Goal: Find specific page/section: Find specific page/section

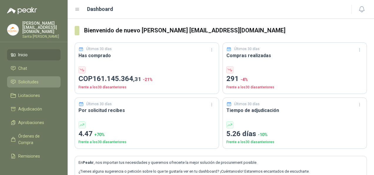
click at [27, 79] on span "Solicitudes" at bounding box center [28, 82] width 20 height 6
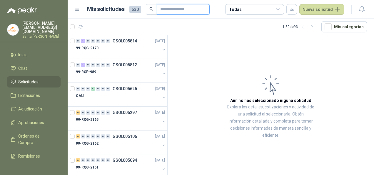
click at [171, 9] on input "text" at bounding box center [180, 9] width 41 height 10
click at [174, 12] on input "text" at bounding box center [180, 9] width 41 height 10
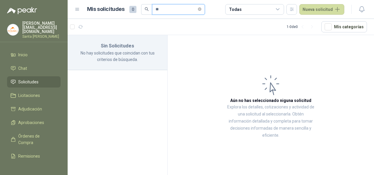
type input "*"
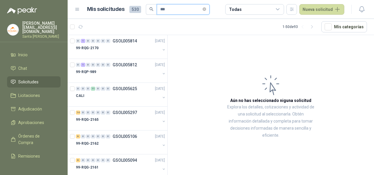
type input "****"
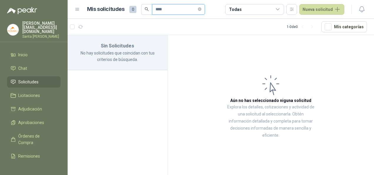
drag, startPoint x: 182, startPoint y: 11, endPoint x: 119, endPoint y: 13, distance: 62.7
click at [119, 13] on div "Mis solicitudes 0 ****" at bounding box center [146, 9] width 118 height 11
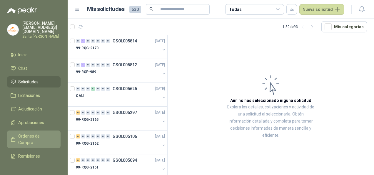
click at [39, 133] on span "Órdenes de Compra" at bounding box center [36, 139] width 37 height 13
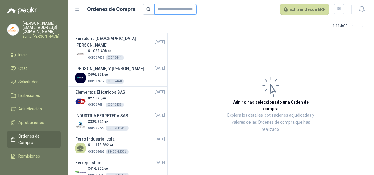
click at [166, 13] on input "text" at bounding box center [176, 9] width 42 height 11
type input "*"
type input "****"
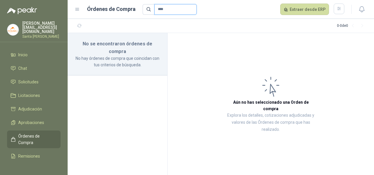
drag, startPoint x: 168, startPoint y: 10, endPoint x: 90, endPoint y: 21, distance: 79.4
click at [90, 21] on main "Órdenes de Compra **** Extraer desde ERP 0 - 0 de 0 No se encontraron órdenes d…" at bounding box center [221, 87] width 307 height 175
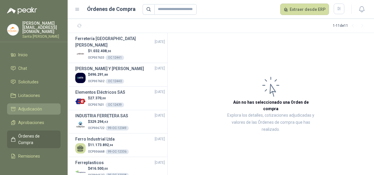
click at [38, 108] on link "Adjudicación" at bounding box center [34, 108] width 54 height 11
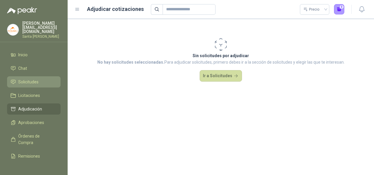
click at [31, 79] on span "Solicitudes" at bounding box center [28, 82] width 20 height 6
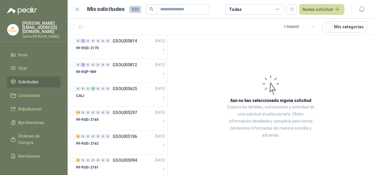
click at [78, 11] on icon at bounding box center [77, 9] width 5 height 5
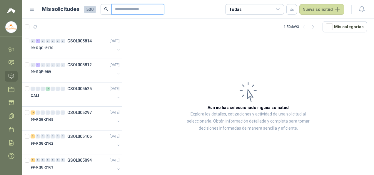
click at [134, 10] on input "text" at bounding box center [135, 9] width 41 height 10
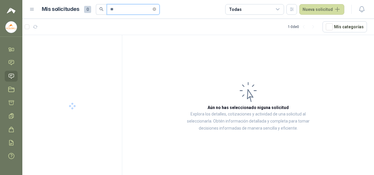
type input "*"
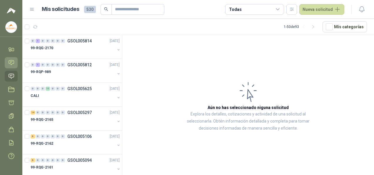
click at [14, 61] on icon at bounding box center [11, 62] width 5 height 5
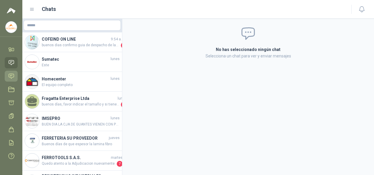
click at [14, 74] on icon at bounding box center [11, 76] width 6 height 6
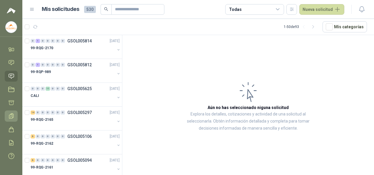
click at [12, 115] on icon at bounding box center [11, 115] width 4 height 5
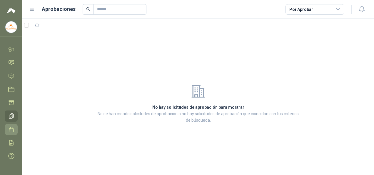
click at [14, 129] on icon at bounding box center [11, 129] width 6 height 6
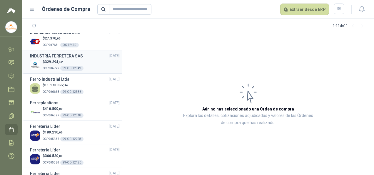
scroll to position [88, 0]
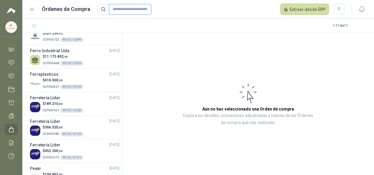
click at [143, 11] on input "text" at bounding box center [130, 9] width 42 height 11
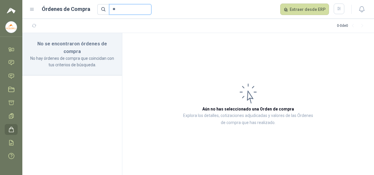
type input "*"
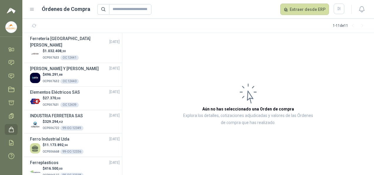
click at [36, 8] on div "Órdenes de Compra Extraer desde ERP" at bounding box center [186, 10] width 315 height 12
click at [31, 7] on icon at bounding box center [31, 9] width 5 height 5
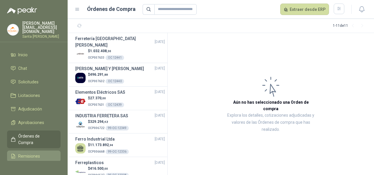
click at [32, 153] on span "Remisiones" at bounding box center [29, 156] width 22 height 6
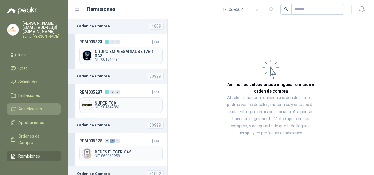
click at [31, 99] on ul "Inicio Chat Solicitudes Licitaciones Adjudicación Aprobaciones Órdenes de Compr…" at bounding box center [34, 105] width 68 height 112
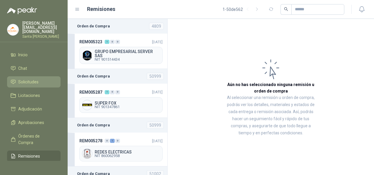
click at [35, 81] on span "Solicitudes" at bounding box center [28, 82] width 20 height 6
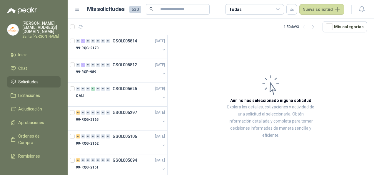
click at [279, 9] on icon at bounding box center [277, 9] width 3 height 1
click at [297, 66] on article "Aún no has seleccionado niguna solicitud Explora los detalles, cotizaciones y a…" at bounding box center [271, 106] width 207 height 142
click at [184, 10] on input "text" at bounding box center [180, 9] width 41 height 10
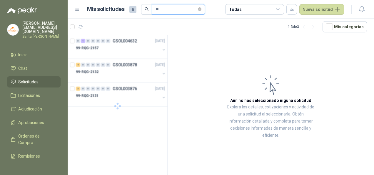
type input "*"
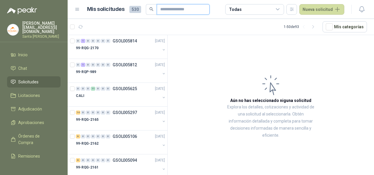
click at [182, 9] on input "text" at bounding box center [180, 9] width 41 height 10
type input "*****"
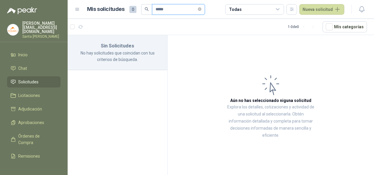
drag, startPoint x: 182, startPoint y: 9, endPoint x: 131, endPoint y: 8, distance: 50.9
click at [131, 8] on div "Mis solicitudes 0 *****" at bounding box center [146, 9] width 118 height 11
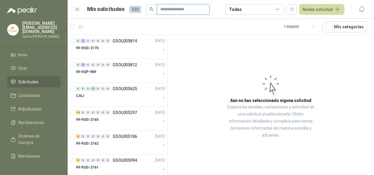
click at [175, 13] on input "text" at bounding box center [180, 9] width 41 height 10
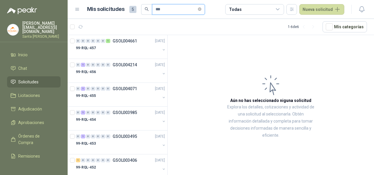
type input "***"
click at [35, 53] on li "Inicio" at bounding box center [34, 55] width 47 height 6
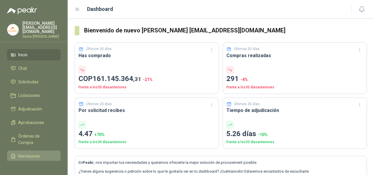
click at [32, 154] on span "Remisiones" at bounding box center [29, 156] width 22 height 6
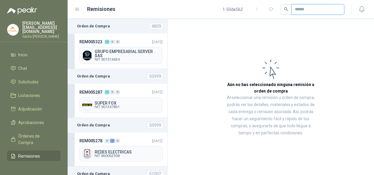
click at [304, 7] on input "text" at bounding box center [315, 9] width 41 height 10
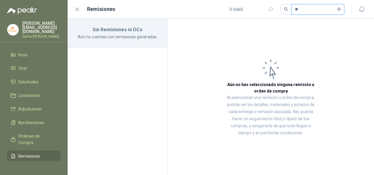
type input "*"
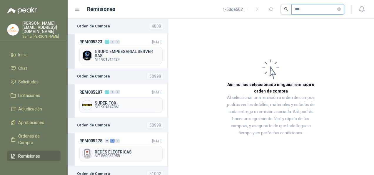
type input "****"
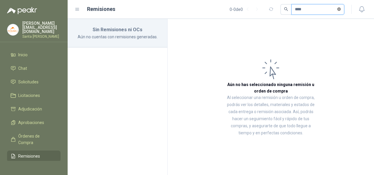
click at [339, 9] on icon "close-circle" at bounding box center [340, 9] width 4 height 4
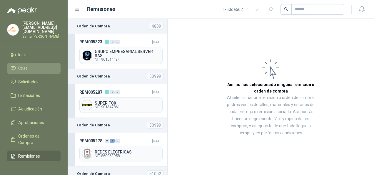
click at [26, 67] on span "Chat" at bounding box center [22, 68] width 9 height 6
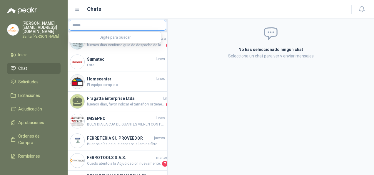
drag, startPoint x: 125, startPoint y: 26, endPoint x: 121, endPoint y: 34, distance: 9.0
click at [125, 26] on input "text" at bounding box center [117, 25] width 97 height 10
type input "****"
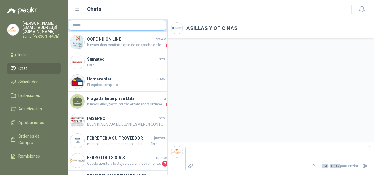
drag, startPoint x: 120, startPoint y: 30, endPoint x: 115, endPoint y: 29, distance: 5.6
click at [120, 30] on div at bounding box center [117, 25] width 97 height 11
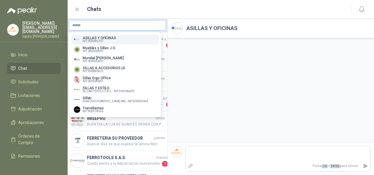
click at [96, 25] on input "text" at bounding box center [117, 25] width 97 height 10
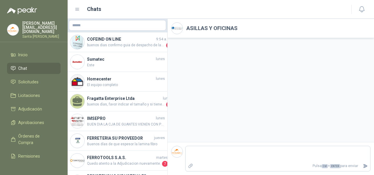
drag, startPoint x: 202, startPoint y: 90, endPoint x: 195, endPoint y: 87, distance: 6.8
click at [202, 89] on div at bounding box center [271, 90] width 207 height 104
click at [20, 79] on span "Solicitudes" at bounding box center [28, 82] width 20 height 6
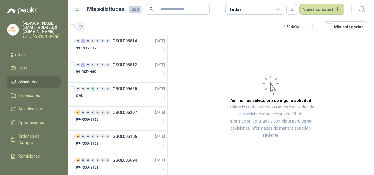
click at [82, 28] on icon "button" at bounding box center [80, 26] width 5 height 5
click at [82, 28] on icon "button" at bounding box center [81, 26] width 4 height 3
click at [272, 9] on div "Todas" at bounding box center [255, 9] width 59 height 11
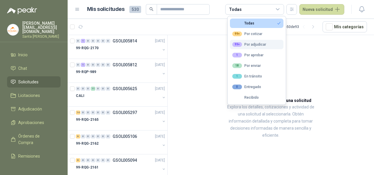
click at [269, 42] on button "99+ Por adjudicar" at bounding box center [257, 44] width 54 height 9
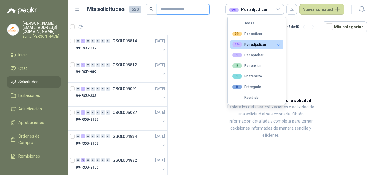
click at [166, 12] on input "text" at bounding box center [180, 9] width 41 height 10
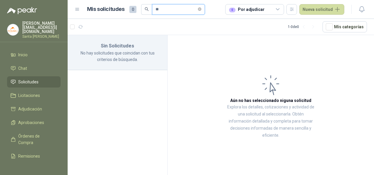
type input "*"
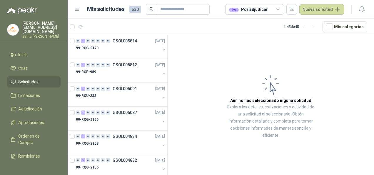
click at [261, 12] on div "99+ Por adjudicar" at bounding box center [255, 9] width 59 height 11
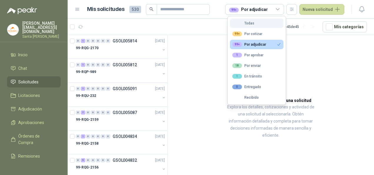
click at [254, 23] on button "Todas" at bounding box center [257, 23] width 54 height 9
